Goal: Find contact information: Find contact information

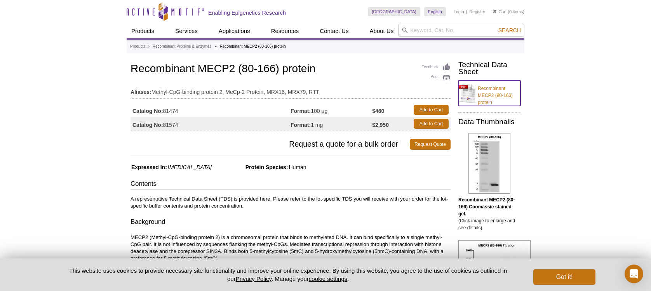
click at [490, 91] on link "Recombinant MECP2 (80-166) protein" at bounding box center [490, 93] width 62 height 26
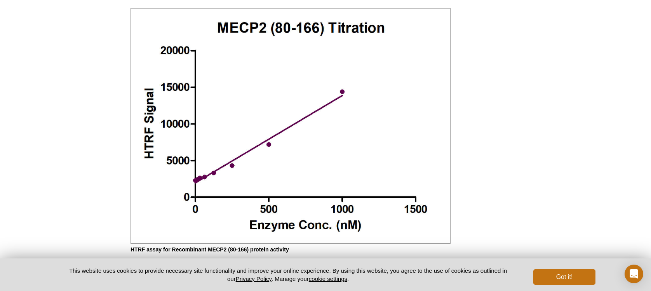
scroll to position [681, 0]
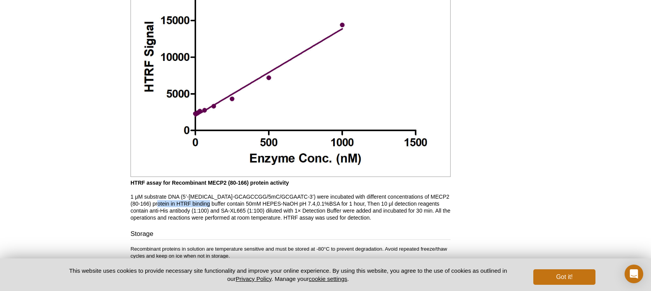
drag, startPoint x: 154, startPoint y: 211, endPoint x: 205, endPoint y: 211, distance: 51.3
click at [205, 211] on p "HTRF assay for Recombinant MECP2 (80-166) protein activity 1 μM substrate DNA (…" at bounding box center [291, 201] width 320 height 42
copy p "HTRF binding buffer"
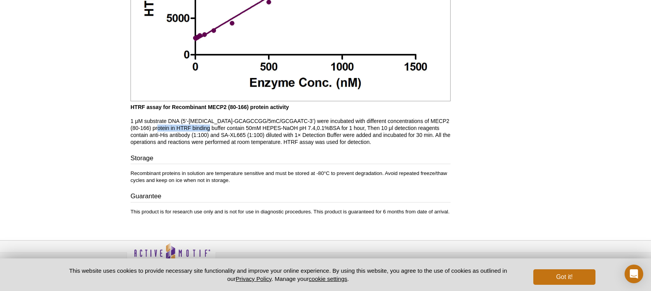
scroll to position [781, 0]
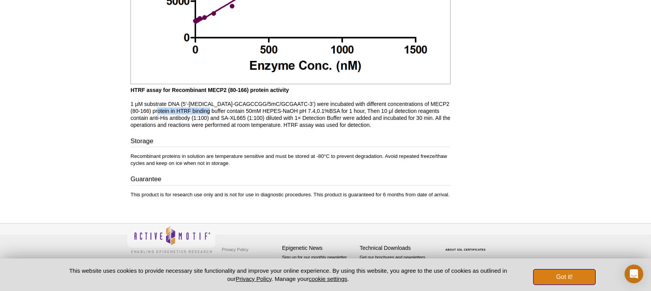
click at [569, 279] on button "Got it!" at bounding box center [565, 278] width 62 height 16
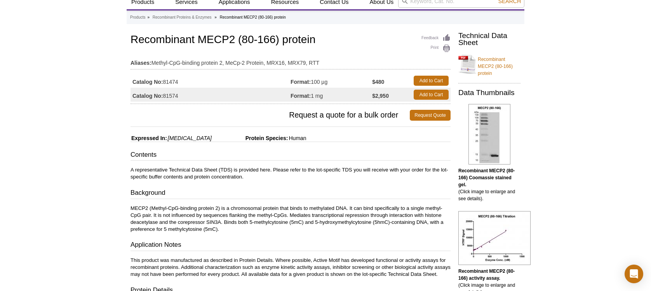
scroll to position [0, 0]
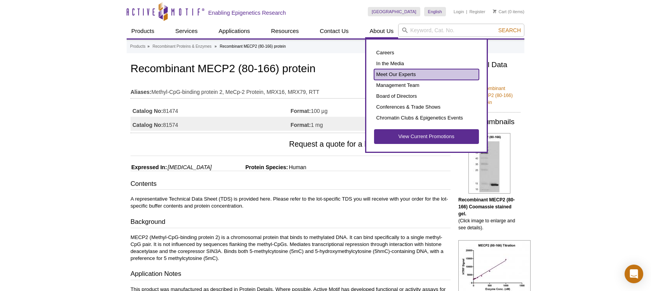
click at [394, 76] on link "Meet Our Experts" at bounding box center [426, 74] width 105 height 11
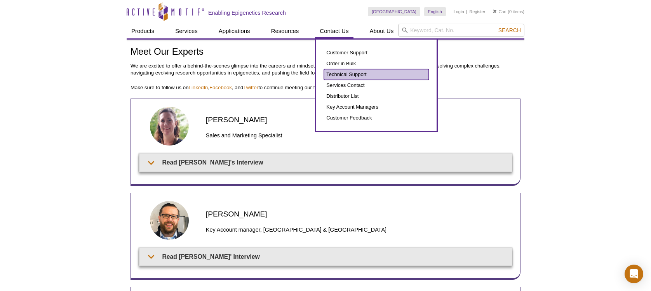
click at [347, 75] on link "Technical Support" at bounding box center [376, 74] width 105 height 11
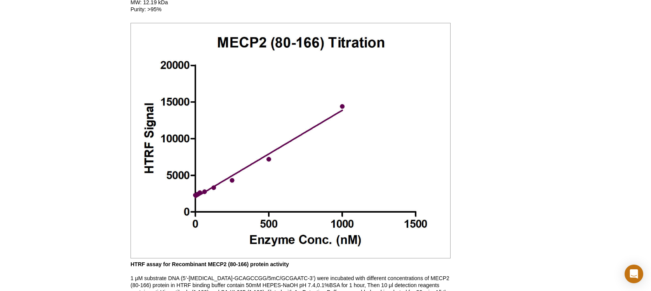
scroll to position [662, 0]
